Goal: Complete application form

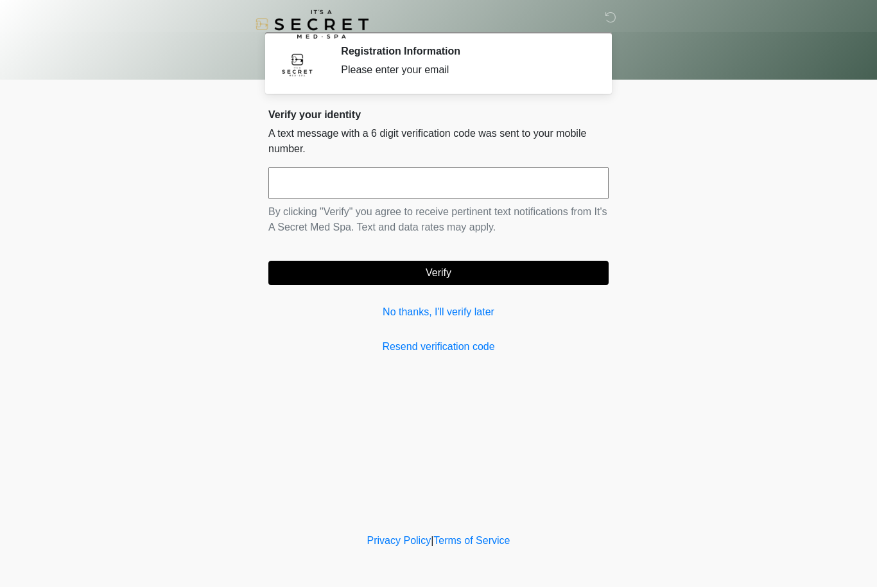
scroll to position [1, 0]
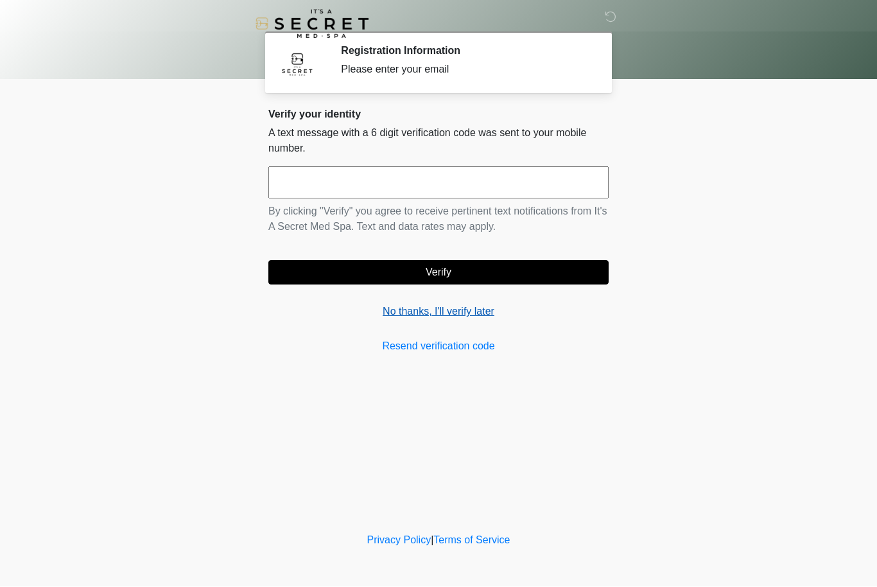
click at [402, 316] on link "No thanks, I'll verify later" at bounding box center [438, 311] width 340 height 15
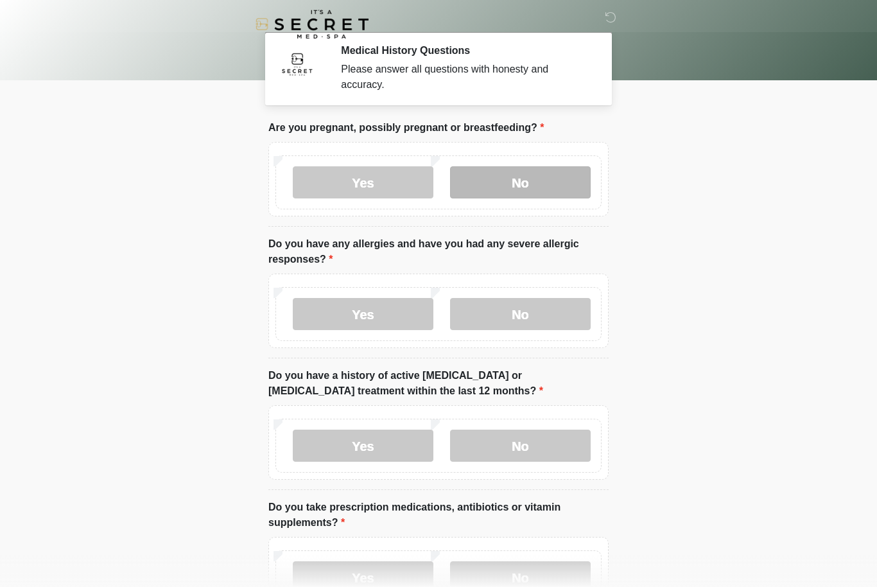
click at [548, 191] on label "No" at bounding box center [520, 182] width 141 height 32
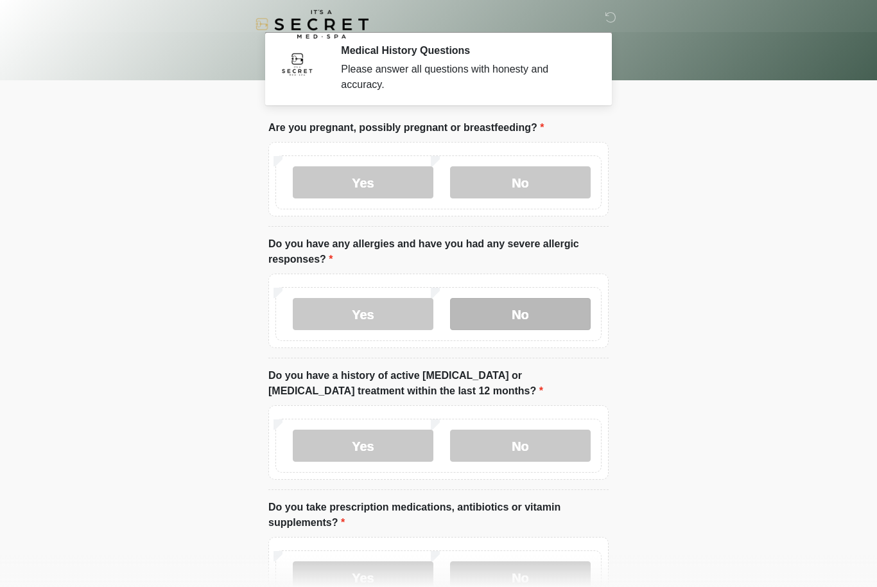
click at [564, 313] on label "No" at bounding box center [520, 314] width 141 height 32
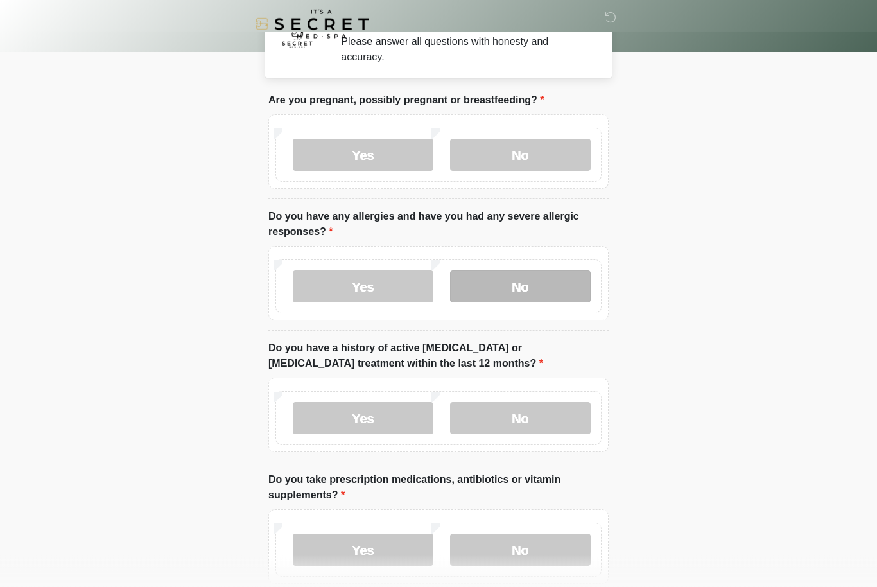
scroll to position [28, 0]
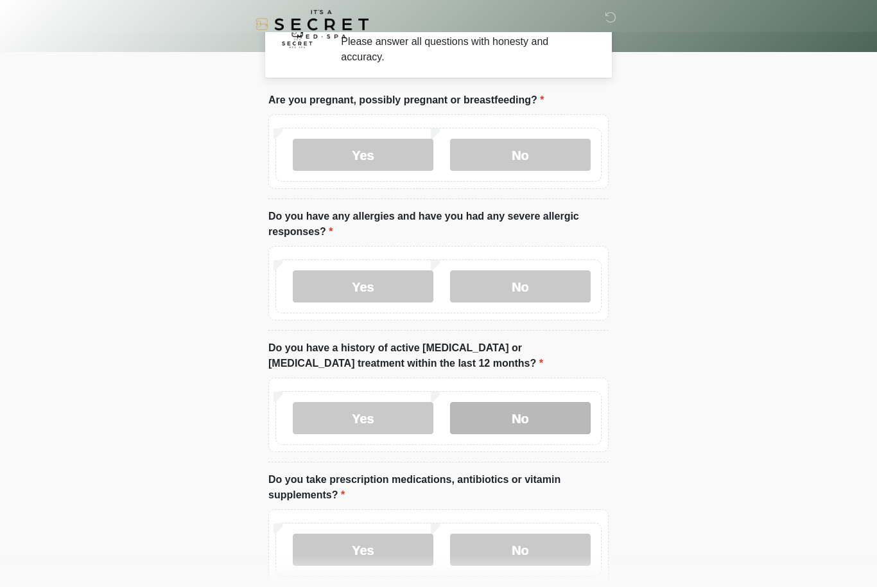
click at [553, 425] on label "No" at bounding box center [520, 418] width 141 height 32
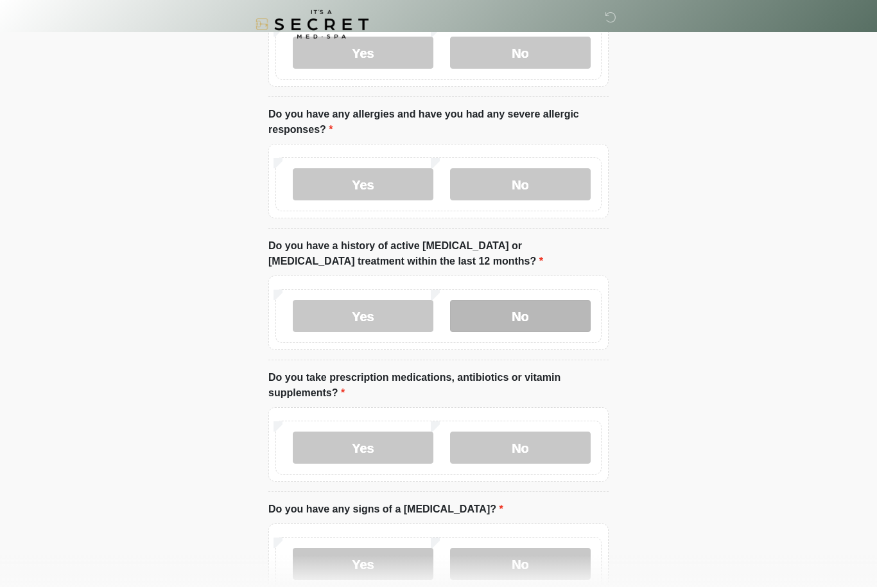
scroll to position [131, 0]
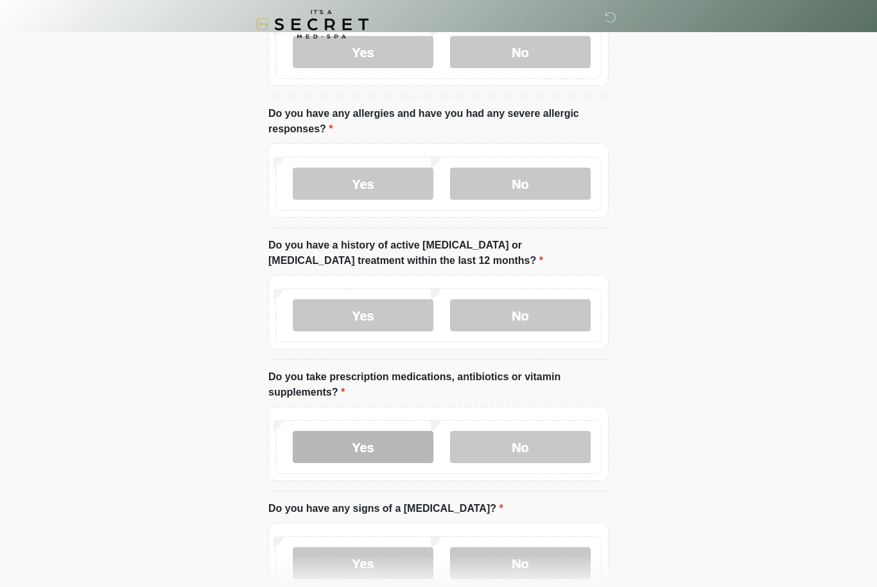
click at [395, 453] on label "Yes" at bounding box center [363, 447] width 141 height 32
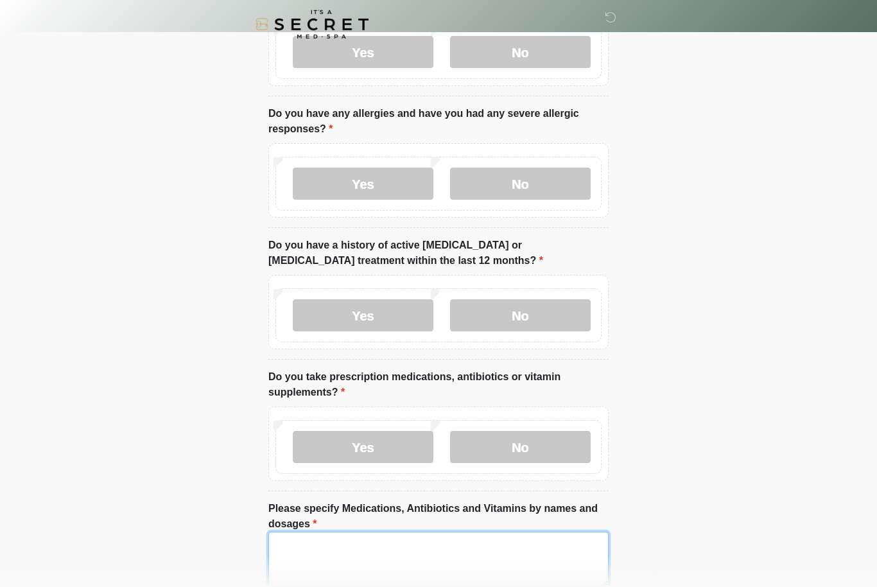
click at [427, 553] on textarea "Please specify Medications, Antibiotics and Vitamins by names and dosages" at bounding box center [438, 558] width 340 height 55
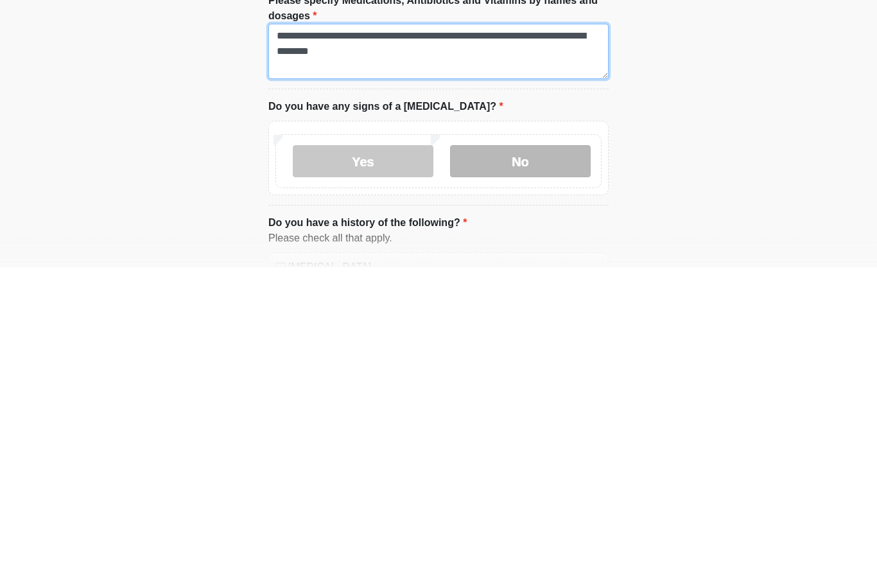
type textarea "**********"
click at [542, 465] on label "No" at bounding box center [520, 481] width 141 height 32
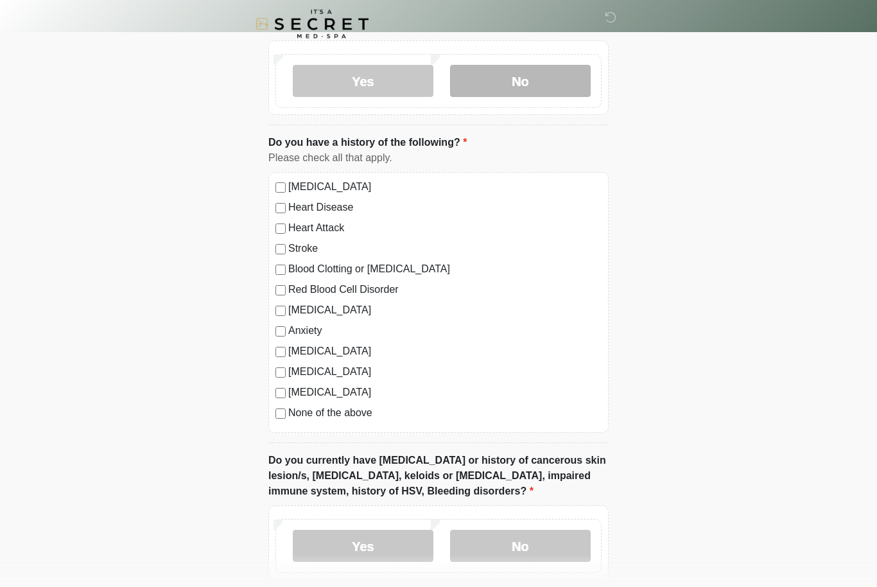
scroll to position [719, 0]
click at [286, 304] on div "[MEDICAL_DATA]" at bounding box center [438, 309] width 326 height 15
click at [288, 306] on label "[MEDICAL_DATA]" at bounding box center [444, 309] width 313 height 15
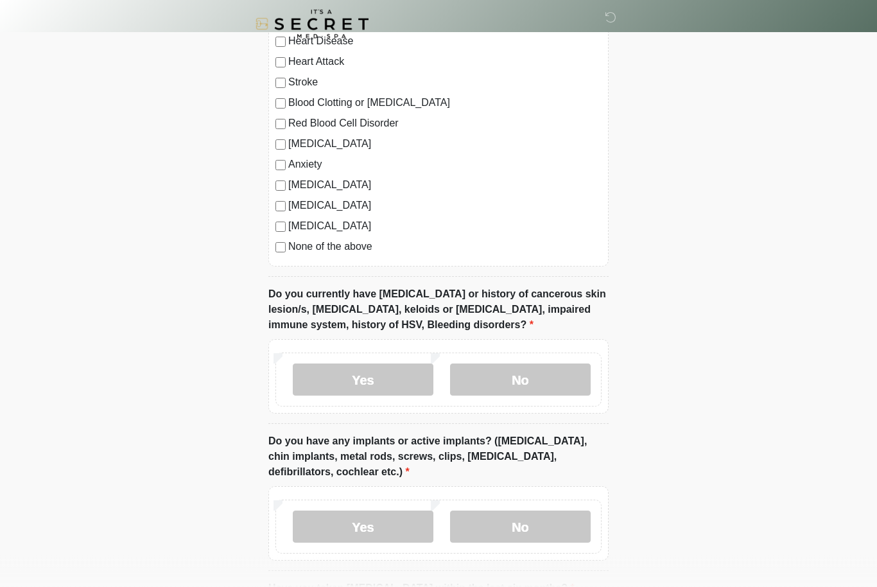
scroll to position [885, 0]
click at [545, 388] on label "No" at bounding box center [520, 379] width 141 height 32
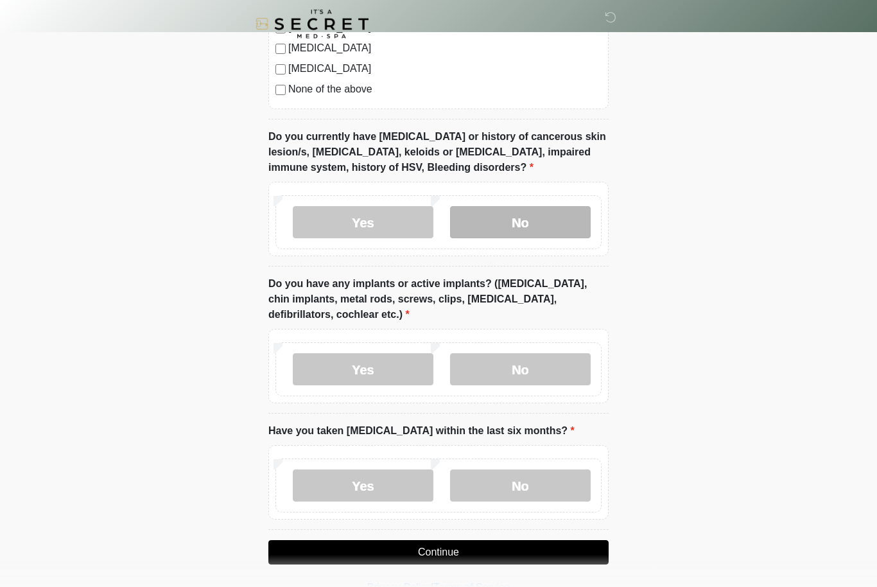
scroll to position [1044, 0]
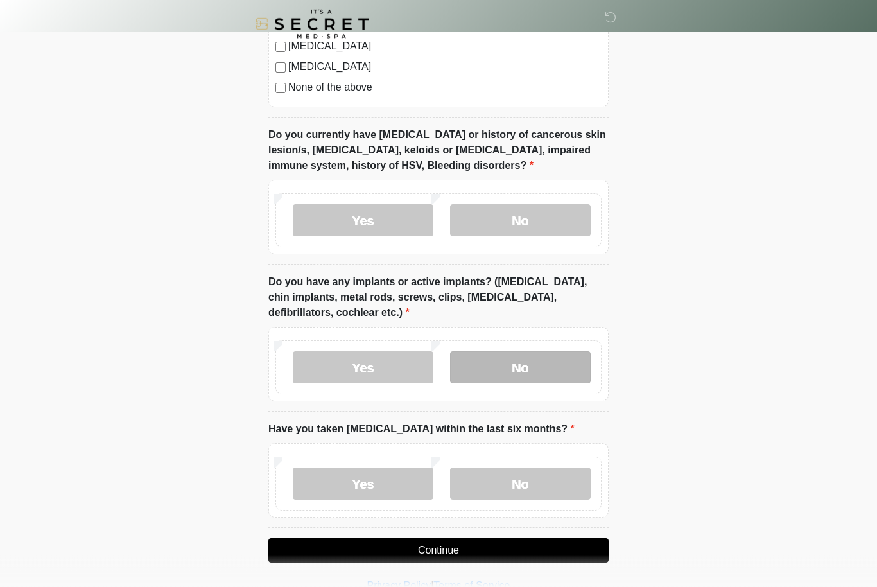
click at [543, 368] on label "No" at bounding box center [520, 368] width 141 height 32
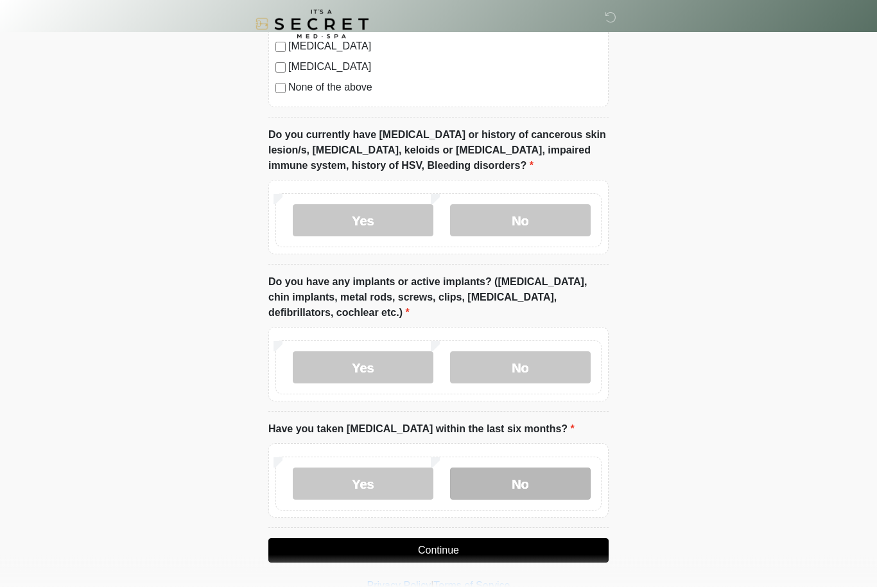
click at [540, 472] on label "No" at bounding box center [520, 484] width 141 height 32
click at [499, 547] on button "Continue" at bounding box center [438, 550] width 340 height 24
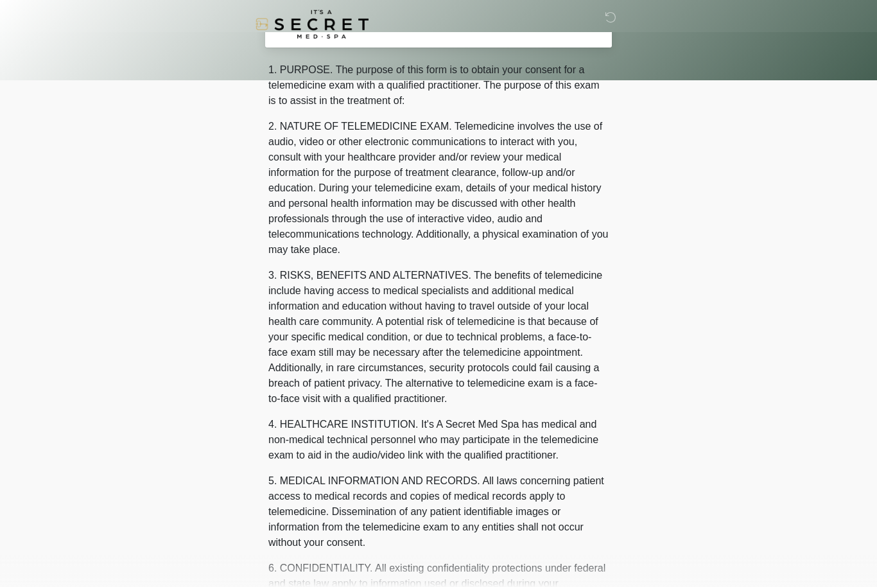
scroll to position [0, 0]
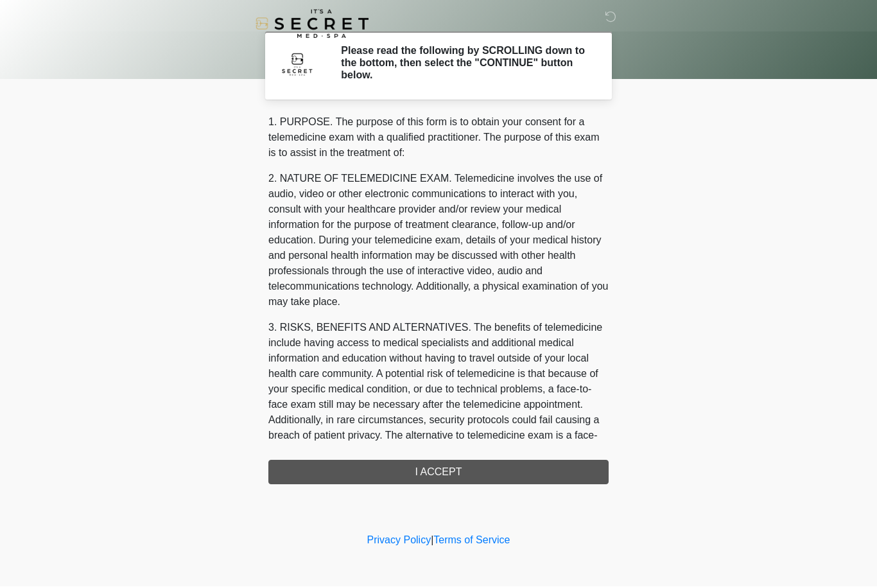
click at [587, 465] on div "1. PURPOSE. The purpose of this form is to obtain your consent for a telemedici…" at bounding box center [438, 300] width 340 height 370
click at [444, 467] on div "1. PURPOSE. The purpose of this form is to obtain your consent for a telemedici…" at bounding box center [438, 300] width 340 height 370
click at [452, 470] on div "1. PURPOSE. The purpose of this form is to obtain your consent for a telemedici…" at bounding box center [438, 300] width 340 height 370
click at [450, 465] on div "1. PURPOSE. The purpose of this form is to obtain your consent for a telemedici…" at bounding box center [438, 300] width 340 height 370
click at [433, 476] on div "1. PURPOSE. The purpose of this form is to obtain your consent for a telemedici…" at bounding box center [438, 300] width 340 height 370
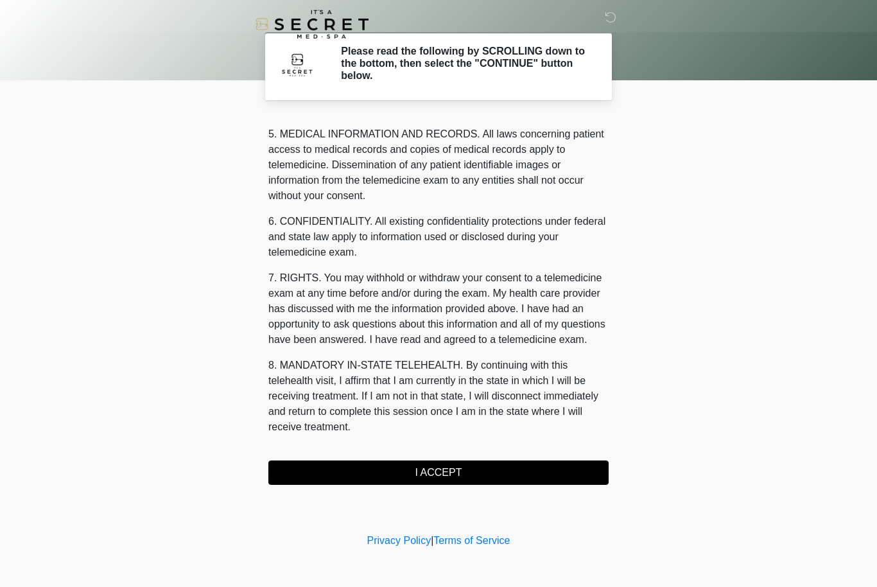
scroll to position [445, 0]
click at [471, 468] on button "I ACCEPT" at bounding box center [438, 472] width 340 height 24
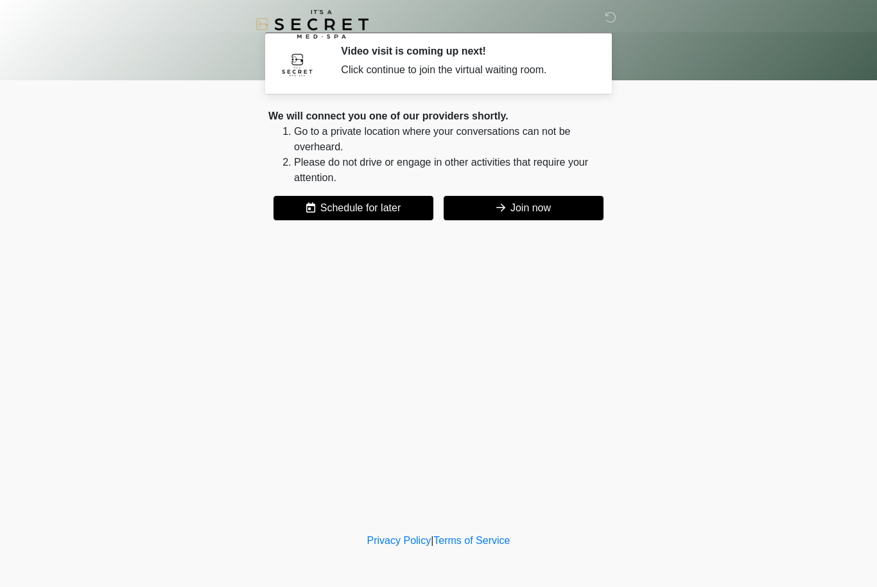
click at [555, 209] on button "Join now" at bounding box center [524, 208] width 160 height 24
click at [529, 209] on button "Join now" at bounding box center [524, 208] width 160 height 24
